Goal: Task Accomplishment & Management: Complete application form

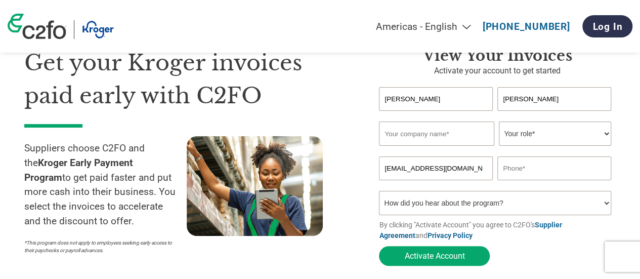
click at [464, 133] on input "text" at bounding box center [436, 133] width 115 height 24
type input "Esja Skyr ([GEOGRAPHIC_DATA]) LLC"
click at [428, 102] on input "[PERSON_NAME]" at bounding box center [435, 99] width 113 height 24
type input "D"
type input "[PERSON_NAME]"
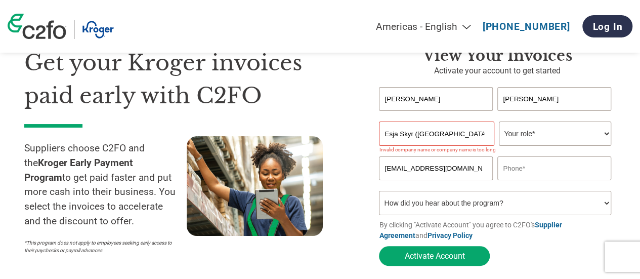
click at [566, 108] on input "[PERSON_NAME]" at bounding box center [553, 99] width 113 height 24
type input "A"
type input "Rumble"
click at [522, 132] on select "Your role* CFO Controller Credit Manager Finance Director Treasurer CEO Preside…" at bounding box center [555, 133] width 112 height 24
select select "CFO"
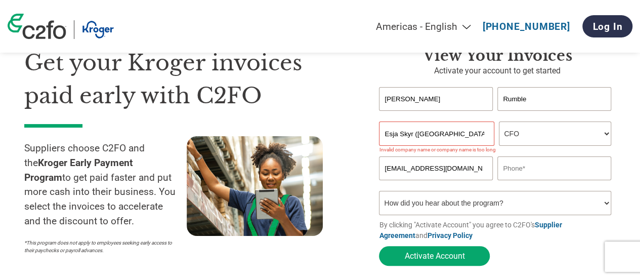
click at [499, 122] on select "Your role* CFO Controller Credit Manager Finance Director Treasurer CEO Preside…" at bounding box center [555, 133] width 112 height 24
click at [524, 168] on input "text" at bounding box center [553, 168] width 113 height 24
type input "6073341518"
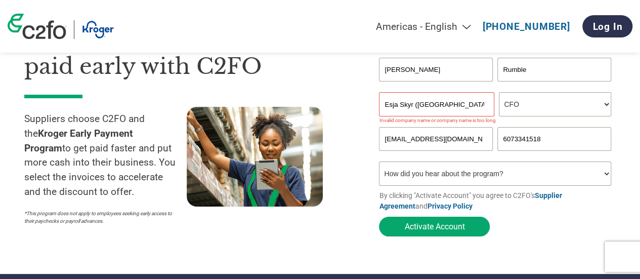
scroll to position [101, 0]
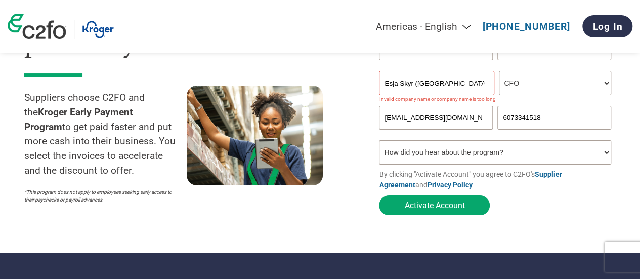
click at [498, 159] on select "How did you hear about the program? Received a letter Email Social Media Online…" at bounding box center [495, 152] width 232 height 24
select select "Email"
click at [379, 143] on select "How did you hear about the program? Received a letter Email Social Media Online…" at bounding box center [495, 152] width 232 height 24
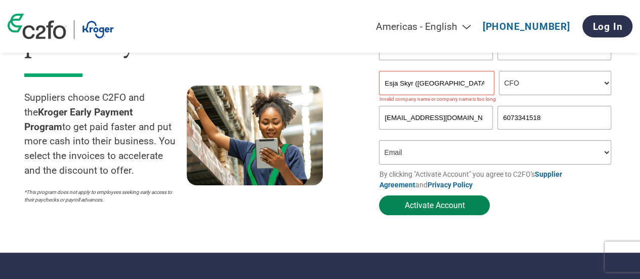
click at [449, 208] on button "Activate Account" at bounding box center [434, 205] width 111 height 20
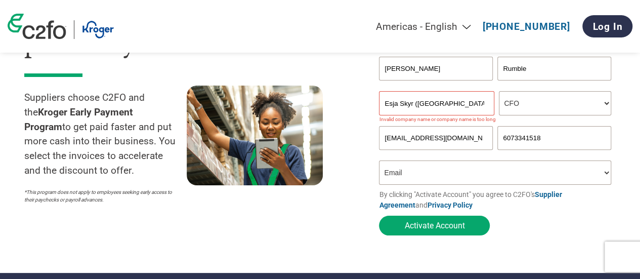
click at [429, 107] on input "Esja Skyr ([GEOGRAPHIC_DATA]) LLC" at bounding box center [436, 103] width 115 height 24
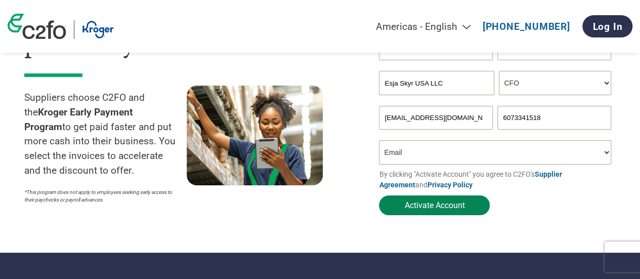
type input "Esja Skyr USA LLC"
click at [417, 203] on button "Activate Account" at bounding box center [434, 205] width 111 height 20
